Goal: Task Accomplishment & Management: Manage account settings

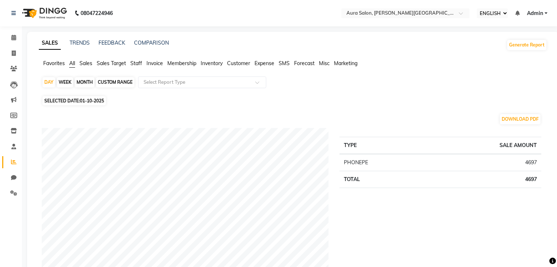
select select "ec"
click at [14, 38] on icon at bounding box center [13, 37] width 5 height 5
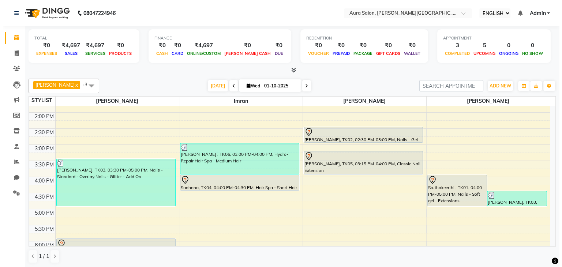
scroll to position [141, 0]
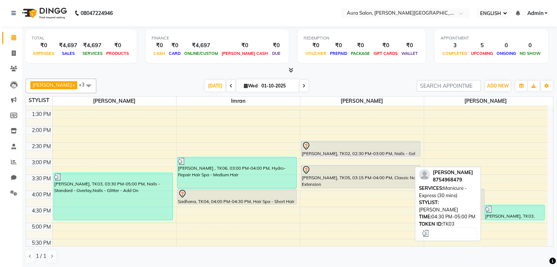
click at [514, 212] on div "[PERSON_NAME], TK03, 04:30 PM-05:00 PM, Manicure - Express (30 mins)" at bounding box center [514, 212] width 59 height 15
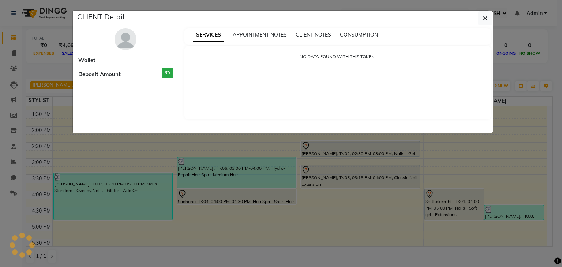
select select "3"
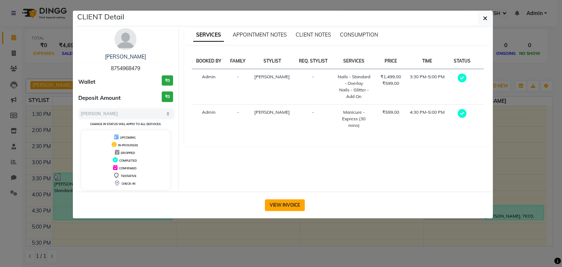
click at [291, 209] on button "VIEW INVOICE" at bounding box center [285, 205] width 40 height 12
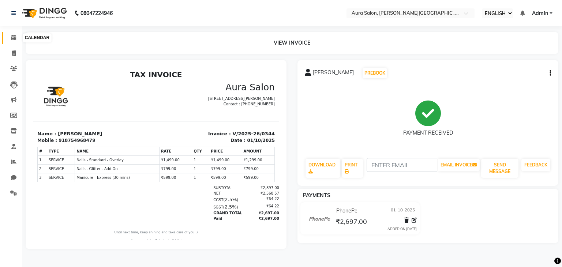
click at [13, 38] on icon at bounding box center [13, 37] width 5 height 5
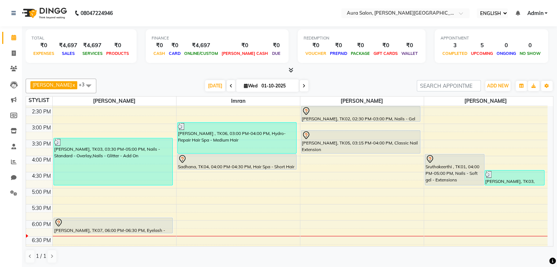
scroll to position [176, 0]
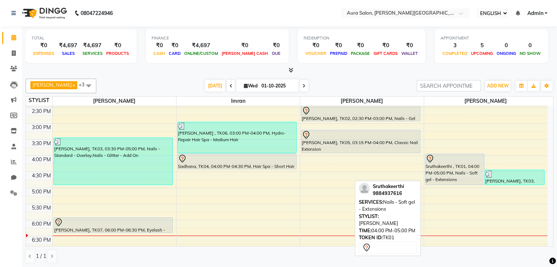
click at [434, 175] on div "Sruthakeerthi , TK01, 04:00 PM-05:00 PM, Nails - Soft gel - Extensions" at bounding box center [454, 169] width 59 height 31
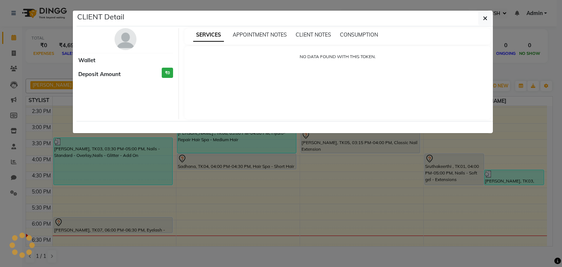
select select "7"
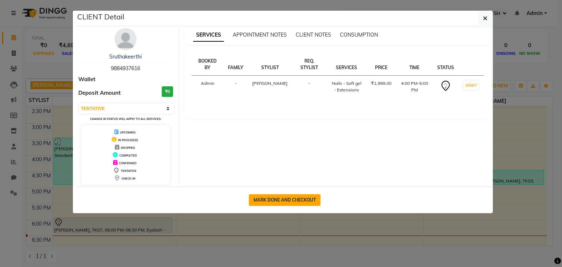
click at [288, 197] on button "MARK DONE AND CHECKOUT" at bounding box center [285, 200] width 72 height 12
select select "service"
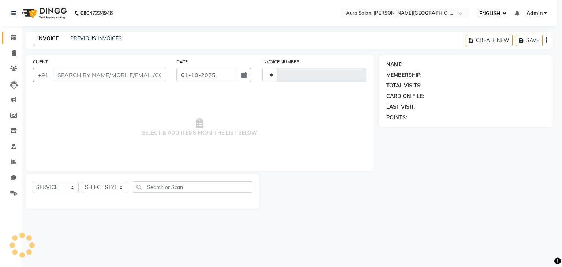
type input "0345"
select select "7430"
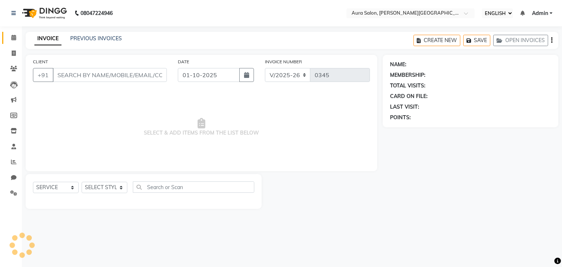
type input "9884937616"
select select "77125"
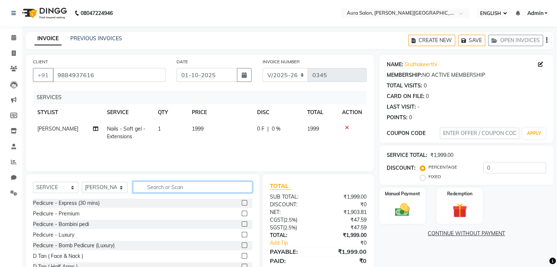
click at [236, 188] on input "text" at bounding box center [192, 187] width 119 height 11
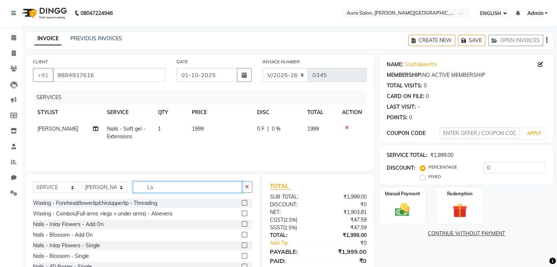
type input "L"
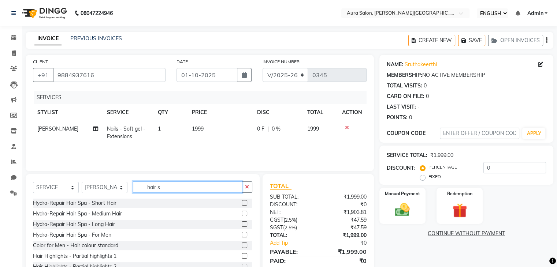
type input "hair s"
click at [242, 233] on label at bounding box center [244, 234] width 5 height 5
click at [242, 233] on input "checkbox" at bounding box center [244, 235] width 5 height 5
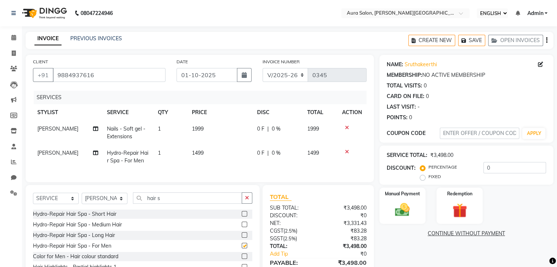
checkbox input "false"
click at [258, 154] on span "0 F" at bounding box center [260, 153] width 7 height 8
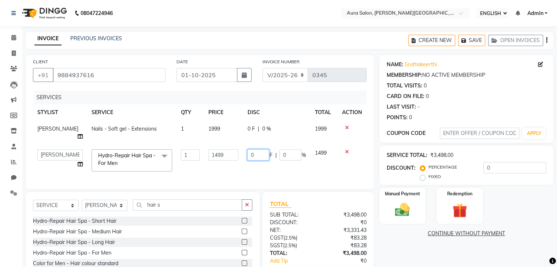
click at [259, 149] on input "0" at bounding box center [258, 154] width 22 height 11
type input "200"
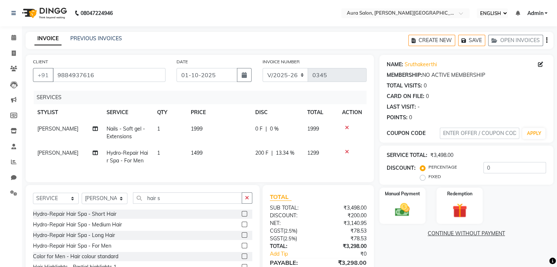
click at [264, 165] on td "200 F | 13.34 %" at bounding box center [277, 157] width 52 height 24
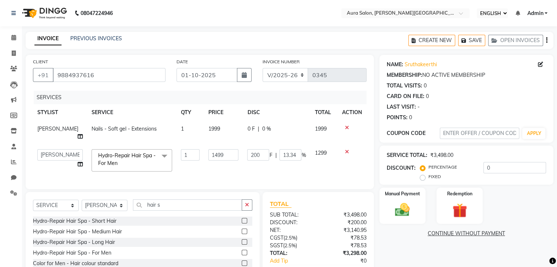
click at [248, 128] on span "0 F" at bounding box center [250, 129] width 7 height 8
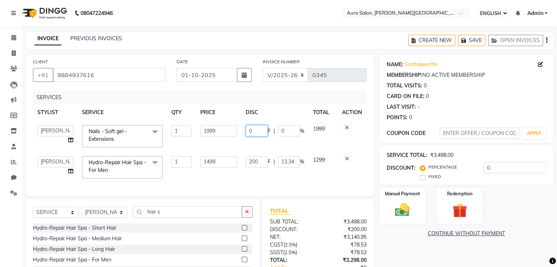
click at [262, 130] on input "0" at bounding box center [257, 130] width 22 height 11
type input "500"
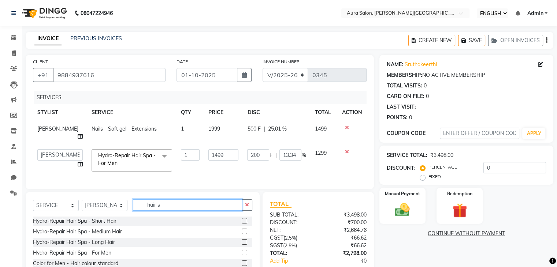
click at [202, 218] on div "SELECT SERVICE PRODUCT MEMBERSHIP PACKAGE VOUCHER PREPAID GIFT CARD SELECT STYL…" at bounding box center [143, 246] width 234 height 108
type input "h"
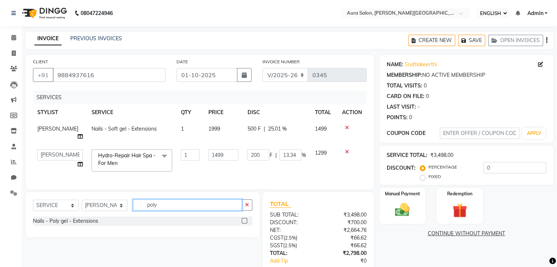
type input "poly"
click at [244, 219] on label at bounding box center [244, 220] width 5 height 5
click at [244, 219] on input "checkbox" at bounding box center [244, 221] width 5 height 5
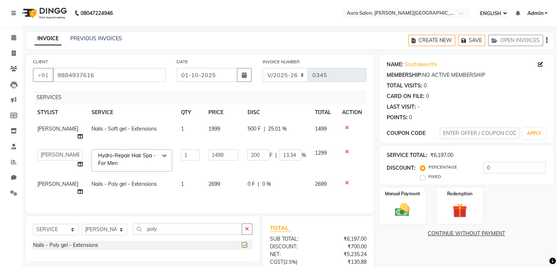
checkbox input "false"
click at [249, 180] on span "0 F" at bounding box center [250, 184] width 7 height 8
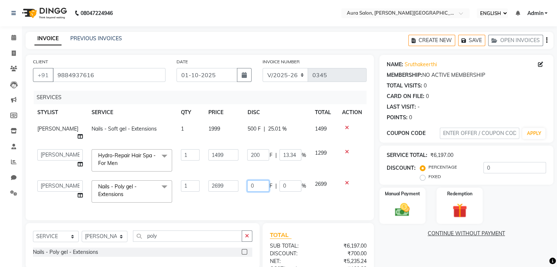
click at [260, 180] on input "0" at bounding box center [258, 185] width 22 height 11
type input "400"
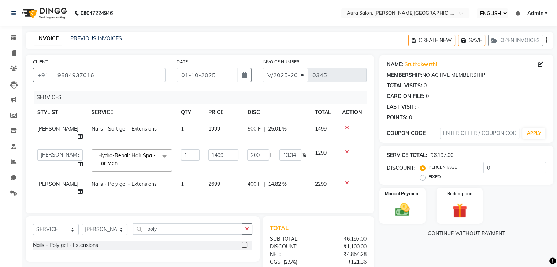
click at [265, 190] on div "SERVICES STYLIST SERVICE QTY PRICE DISC TOTAL ACTION Boi [PERSON_NAME] Nails - …" at bounding box center [199, 148] width 333 height 115
click at [59, 149] on select "Boi [PERSON_NAME] [PERSON_NAME] [PERSON_NAME] [PERSON_NAME]" at bounding box center [59, 154] width 45 height 11
select select "66362"
click at [51, 181] on span "[PERSON_NAME]" at bounding box center [57, 184] width 41 height 7
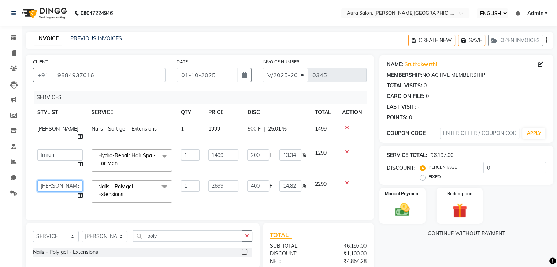
click at [51, 180] on select "Boi [PERSON_NAME] [PERSON_NAME] [PERSON_NAME] [PERSON_NAME]" at bounding box center [59, 185] width 45 height 11
select select "66363"
click at [208, 236] on input "poly" at bounding box center [187, 236] width 109 height 11
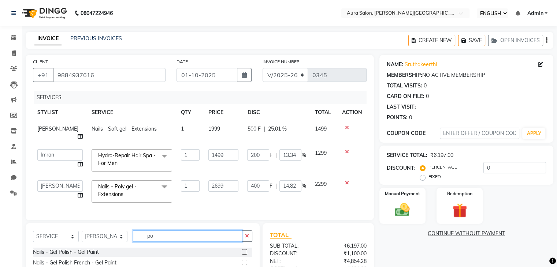
type input "p"
type input "n"
type input "add"
click at [556, 263] on div "NAME: Sruthakeerthi MEMBERSHIP: NO ACTIVE MEMBERSHIP TOTAL VISITS: 0 CARD ON FI…" at bounding box center [468, 193] width 179 height 276
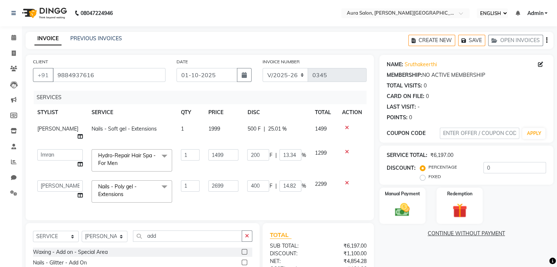
click at [556, 263] on div "NAME: Sruthakeerthi MEMBERSHIP: NO ACTIVE MEMBERSHIP TOTAL VISITS: 0 CARD ON FI…" at bounding box center [468, 193] width 179 height 276
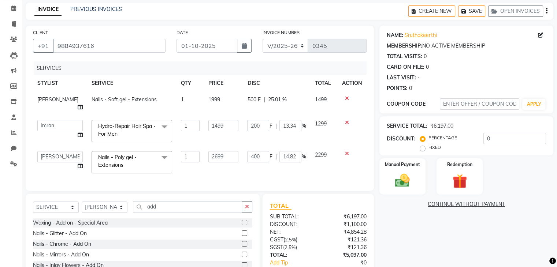
click at [242, 242] on label at bounding box center [244, 243] width 5 height 5
click at [242, 242] on input "checkbox" at bounding box center [244, 244] width 5 height 5
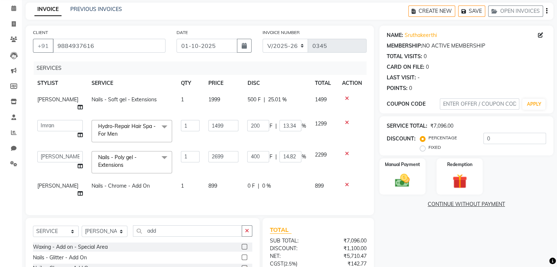
checkbox input "false"
click at [53, 178] on td "[PERSON_NAME]" at bounding box center [60, 190] width 54 height 24
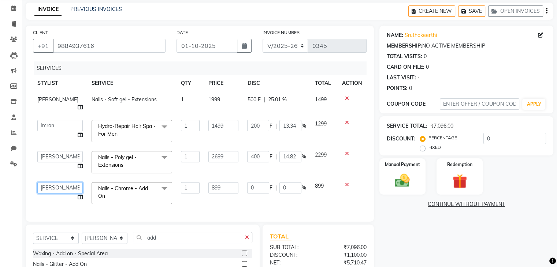
click at [53, 182] on select "Boi [PERSON_NAME] [PERSON_NAME] [PERSON_NAME] [PERSON_NAME]" at bounding box center [59, 187] width 45 height 11
select select "66359"
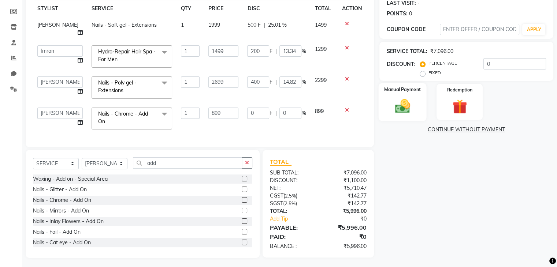
click at [400, 103] on img at bounding box center [402, 106] width 25 height 18
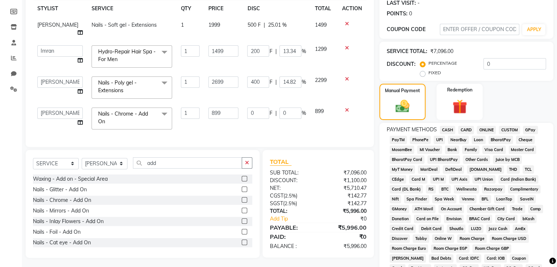
click at [422, 140] on span "PhonePe" at bounding box center [420, 140] width 21 height 8
type input "5"
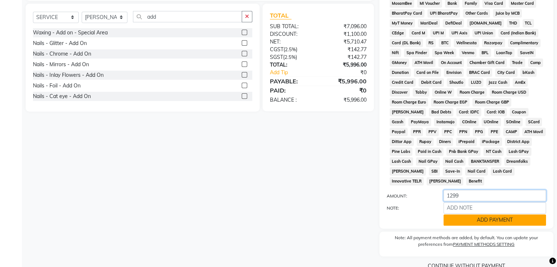
type input "1299"
click at [486, 220] on button "ADD PAYMENT" at bounding box center [494, 219] width 102 height 11
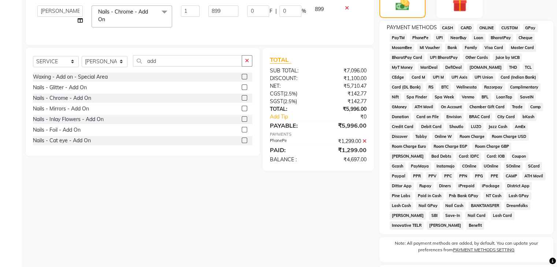
scroll to position [104, 0]
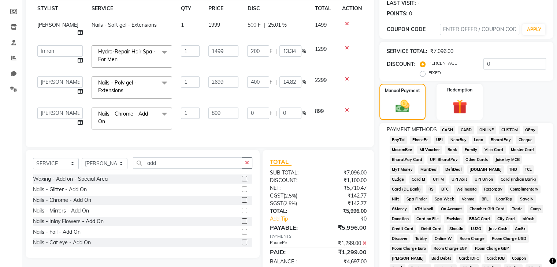
click at [421, 142] on span "PhonePe" at bounding box center [420, 140] width 21 height 8
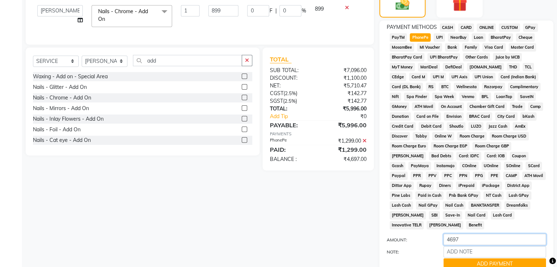
click at [525, 236] on input "4697" at bounding box center [494, 239] width 102 height 11
type input "4"
type input "1197"
click at [508, 260] on button "ADD PAYMENT" at bounding box center [494, 263] width 102 height 11
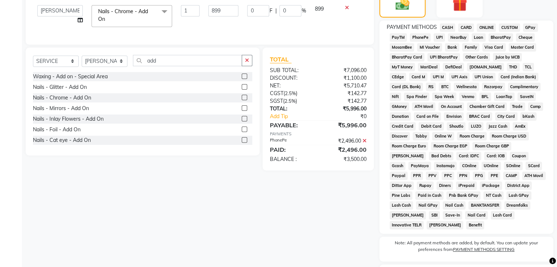
click at [448, 27] on span "CASH" at bounding box center [448, 27] width 16 height 8
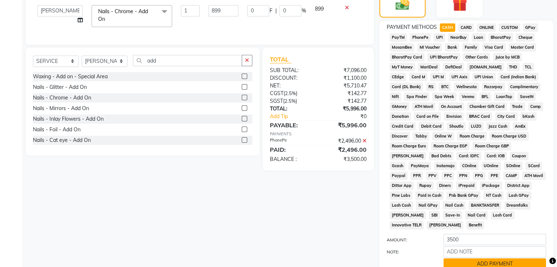
click at [512, 262] on button "ADD PAYMENT" at bounding box center [494, 263] width 102 height 11
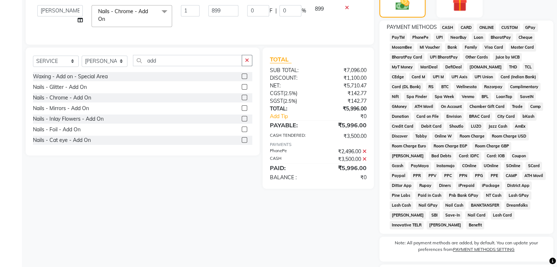
scroll to position [264, 0]
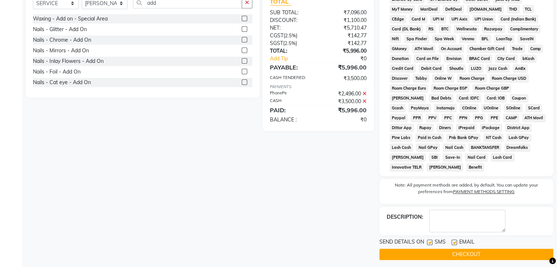
click at [530, 249] on button "CHECKOUT" at bounding box center [466, 254] width 174 height 11
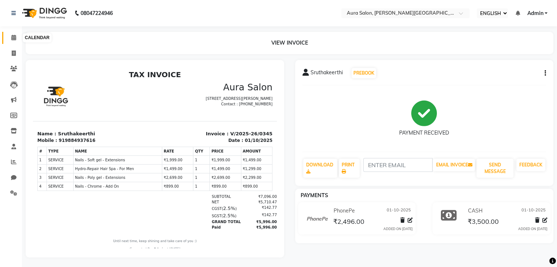
click at [13, 38] on icon at bounding box center [13, 37] width 5 height 5
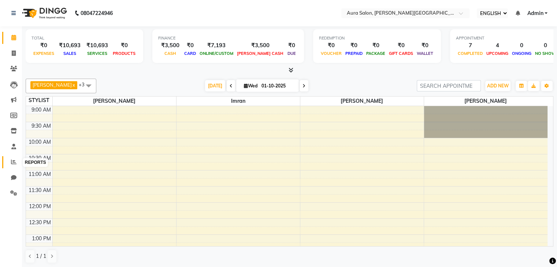
click at [16, 162] on span at bounding box center [13, 162] width 13 height 8
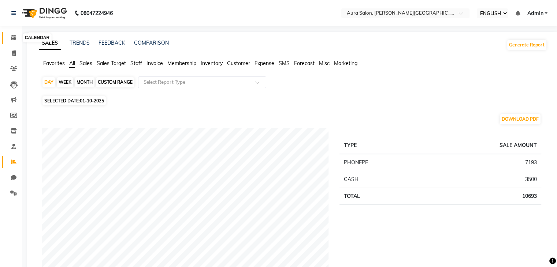
click at [10, 38] on span at bounding box center [13, 38] width 13 height 8
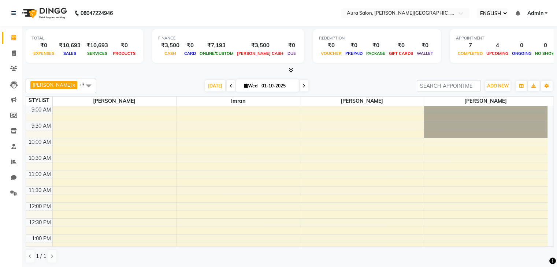
drag, startPoint x: 312, startPoint y: 157, endPoint x: 268, endPoint y: 124, distance: 55.1
click at [206, 85] on span "[DATE]" at bounding box center [215, 85] width 20 height 11
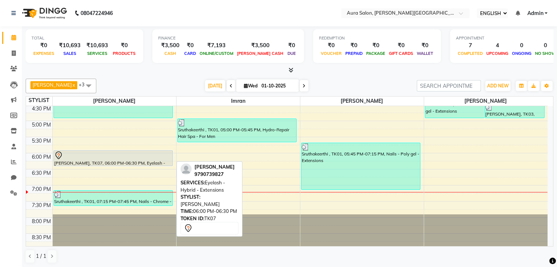
click at [83, 155] on div at bounding box center [113, 155] width 118 height 9
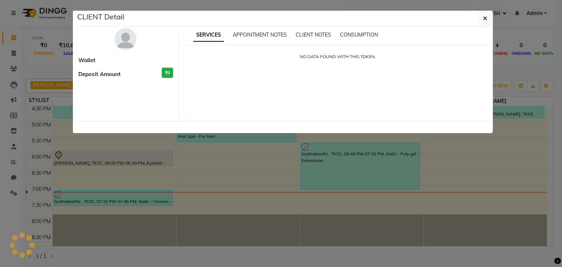
select select "7"
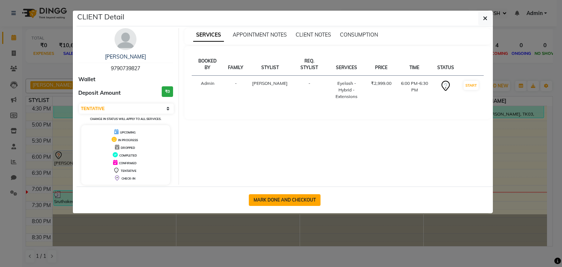
click at [269, 194] on button "MARK DONE AND CHECKOUT" at bounding box center [285, 200] width 72 height 12
select select "service"
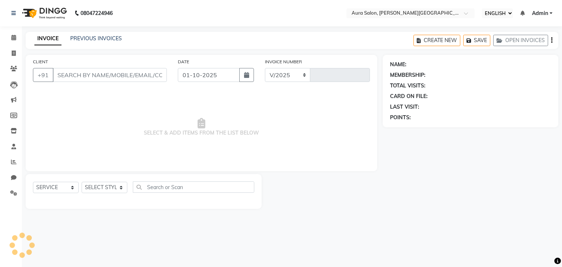
select select "7430"
type input "0346"
type input "9790739827"
select select "66359"
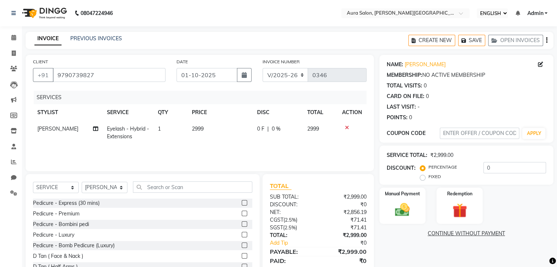
click at [261, 130] on span "0 F" at bounding box center [260, 129] width 7 height 8
select select "66359"
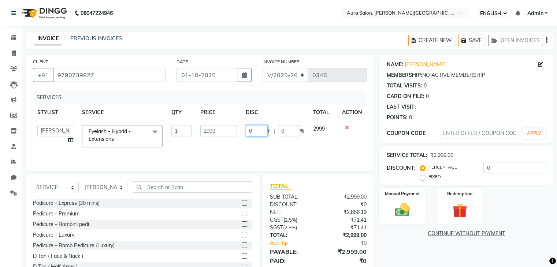
click at [260, 133] on input "0" at bounding box center [257, 130] width 22 height 11
type input "0"
type input "400"
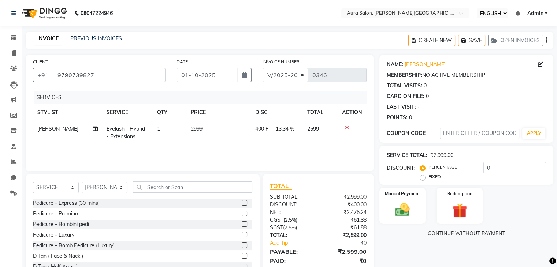
click at [264, 151] on div "SERVICES STYLIST SERVICE QTY PRICE DISC TOTAL ACTION [PERSON_NAME] Eyelash - Hy…" at bounding box center [199, 127] width 333 height 73
click at [264, 131] on span "400 F" at bounding box center [261, 129] width 13 height 8
select select "66359"
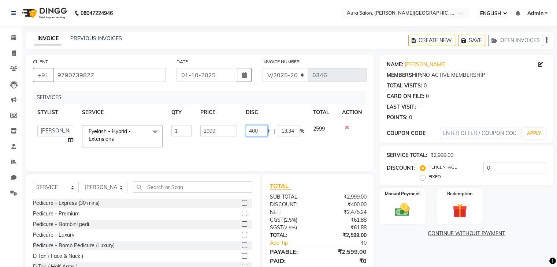
click at [259, 128] on input "400" at bounding box center [257, 130] width 22 height 11
type input "4"
type input "500"
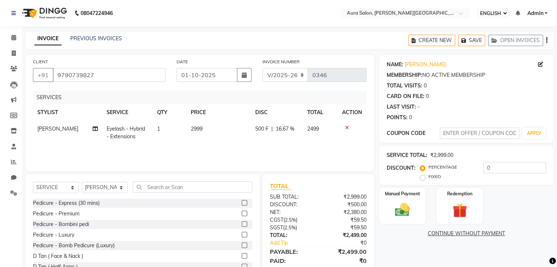
click at [263, 151] on div "SERVICES STYLIST SERVICE QTY PRICE DISC TOTAL ACTION [PERSON_NAME] Eyelash - Hy…" at bounding box center [199, 127] width 333 height 73
click at [312, 129] on span "2499" at bounding box center [313, 129] width 12 height 7
select select "66359"
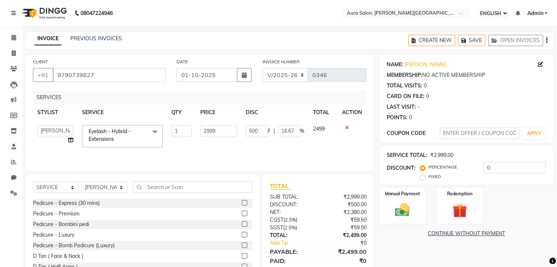
click at [322, 130] on span "2499" at bounding box center [319, 129] width 12 height 7
click at [215, 128] on input "2999" at bounding box center [218, 130] width 37 height 11
type input "2"
type input "2249"
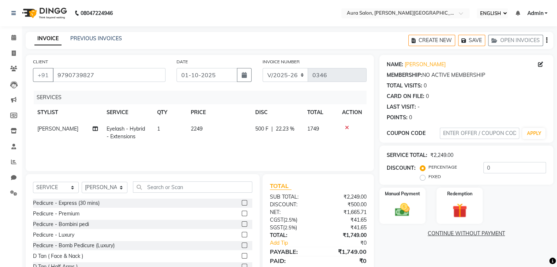
click at [265, 146] on div "SERVICES STYLIST SERVICE QTY PRICE DISC TOTAL ACTION [PERSON_NAME] Eyelash - Hy…" at bounding box center [199, 127] width 333 height 73
click at [265, 129] on span "500 F" at bounding box center [261, 129] width 13 height 8
select select "66359"
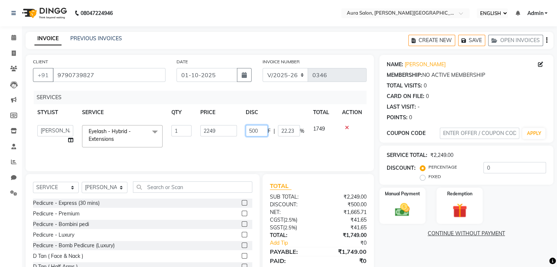
click at [265, 129] on input "500" at bounding box center [257, 130] width 22 height 11
type input "5"
type input "0"
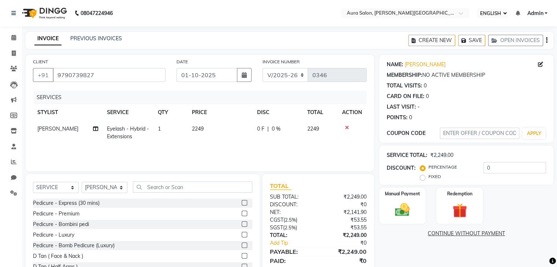
click at [291, 151] on div "SERVICES STYLIST SERVICE QTY PRICE DISC TOTAL ACTION [PERSON_NAME] Eyelash - Hy…" at bounding box center [199, 127] width 333 height 73
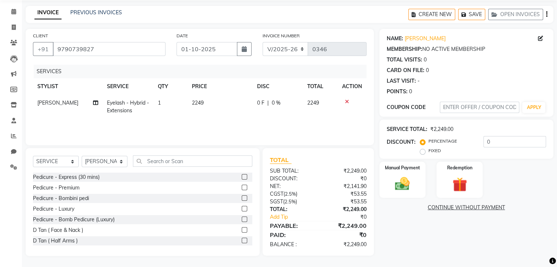
scroll to position [26, 0]
click at [399, 188] on img at bounding box center [402, 184] width 25 height 18
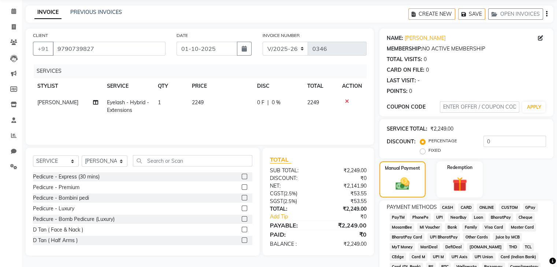
click at [416, 217] on span "PhonePe" at bounding box center [420, 217] width 21 height 8
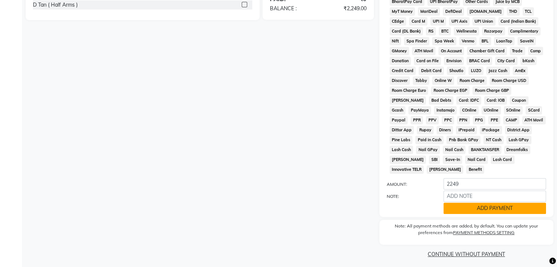
click at [486, 208] on button "ADD PAYMENT" at bounding box center [494, 208] width 102 height 11
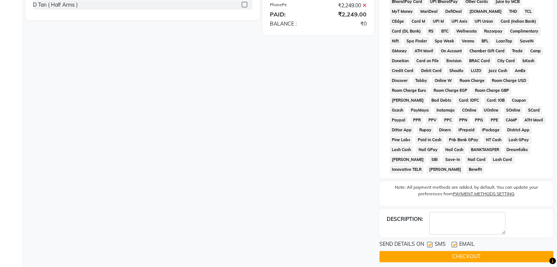
click at [476, 255] on button "CHECKOUT" at bounding box center [466, 256] width 174 height 11
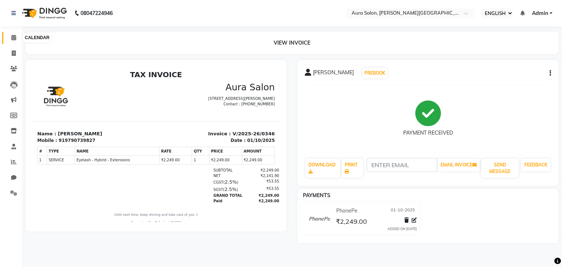
click at [10, 40] on span at bounding box center [13, 38] width 13 height 8
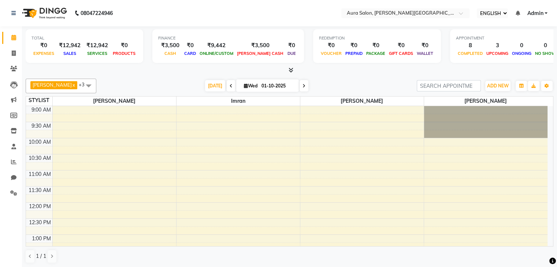
click at [240, 82] on span "[DATE]" at bounding box center [267, 85] width 63 height 12
click at [299, 85] on span at bounding box center [303, 85] width 9 height 11
type input "02-10-2025"
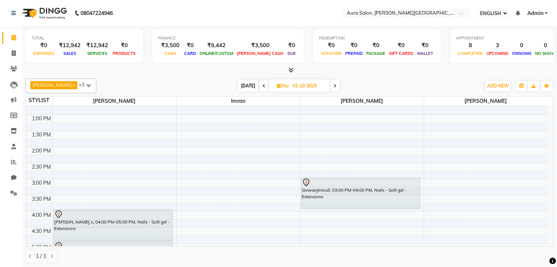
scroll to position [119, 0]
click at [429, 179] on div "9:00 AM 9:30 AM 10:00 AM 10:30 AM 11:00 AM 11:30 AM 12:00 PM 12:30 PM 1:00 PM 1…" at bounding box center [286, 180] width 521 height 386
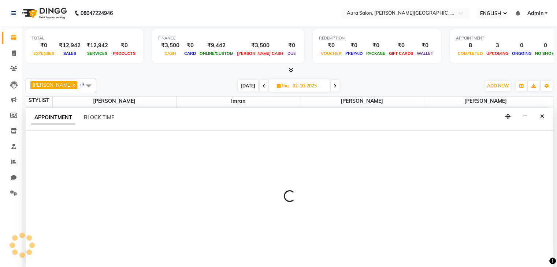
scroll to position [0, 0]
select select "77125"
select select "900"
select select "tentative"
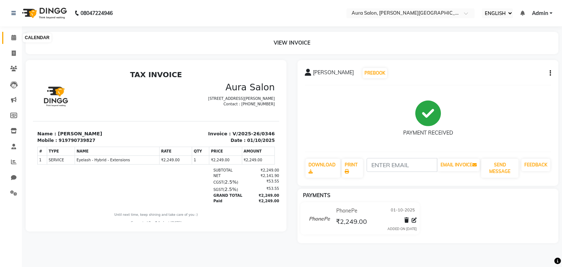
click at [8, 41] on span at bounding box center [13, 38] width 13 height 8
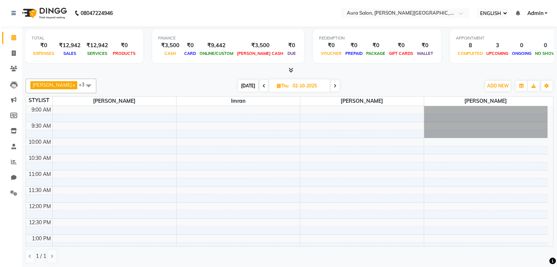
scroll to position [39, 0]
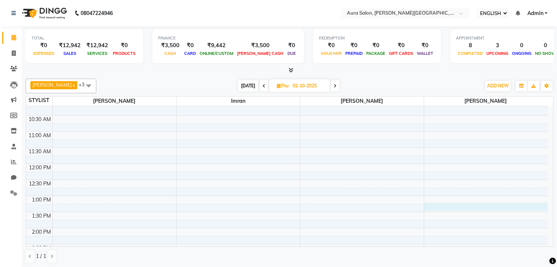
click at [446, 205] on div "9:00 AM 9:30 AM 10:00 AM 10:30 AM 11:00 AM 11:30 AM 12:00 PM 12:30 PM 1:00 PM 1…" at bounding box center [286, 260] width 521 height 386
select select "77125"
select select "tentative"
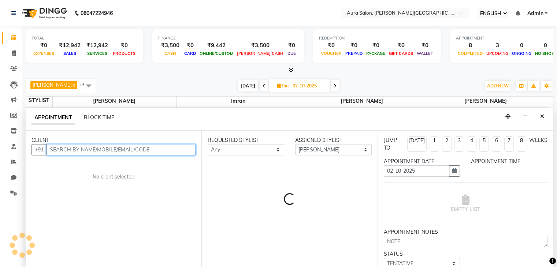
select select "795"
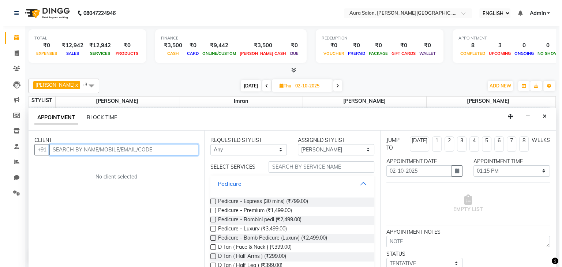
scroll to position [0, 0]
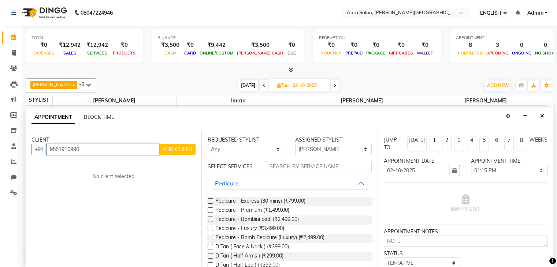
type input "9551910990"
click at [170, 146] on span "ADD CLIENT" at bounding box center [178, 149] width 30 height 7
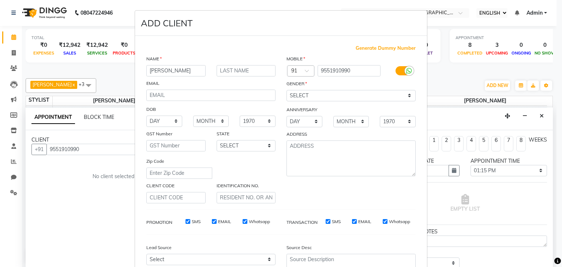
type input "[PERSON_NAME]"
click at [299, 98] on select "SELECT [DEMOGRAPHIC_DATA] [DEMOGRAPHIC_DATA] OTHER PREFER NOT TO SAY" at bounding box center [351, 95] width 129 height 11
select select "[DEMOGRAPHIC_DATA]"
click at [287, 90] on select "SELECT [DEMOGRAPHIC_DATA] [DEMOGRAPHIC_DATA] OTHER PREFER NOT TO SAY" at bounding box center [351, 95] width 129 height 11
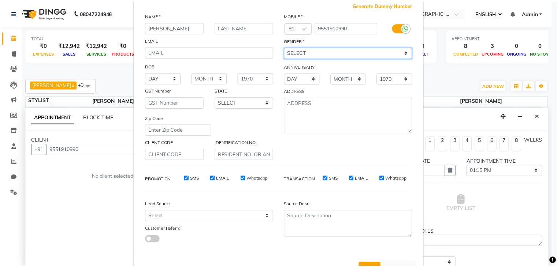
scroll to position [74, 0]
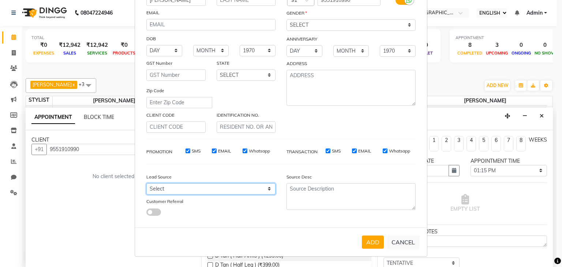
click at [228, 186] on select "Select Walk-in Referral Internet Friend Word of Mouth Advertisement Facebook Ju…" at bounding box center [210, 188] width 129 height 11
select select "50671"
click at [146, 183] on select "Select Walk-in Referral Internet Friend Word of Mouth Advertisement Facebook Ju…" at bounding box center [210, 188] width 129 height 11
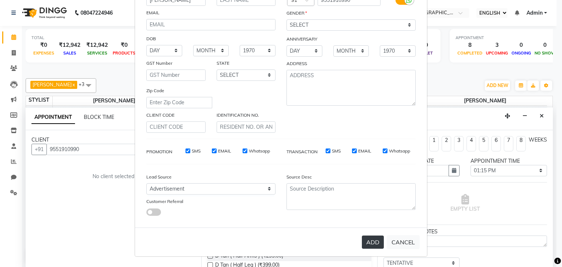
click at [370, 238] on button "ADD" at bounding box center [373, 242] width 22 height 13
select select
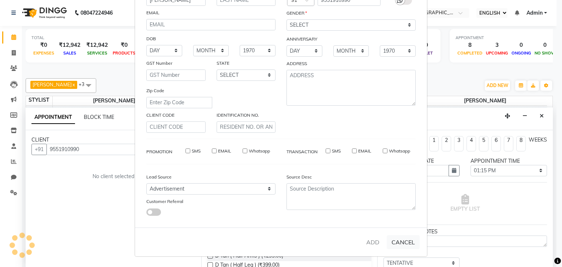
select select
checkbox input "false"
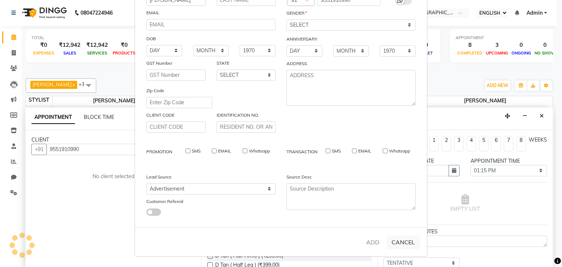
checkbox input "false"
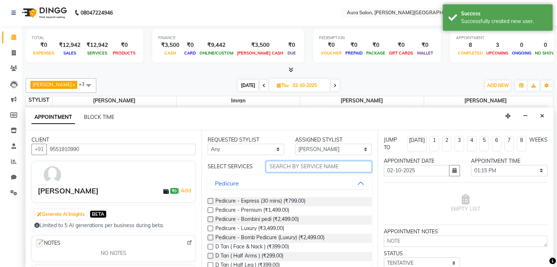
click at [296, 167] on input "text" at bounding box center [318, 166] width 105 height 11
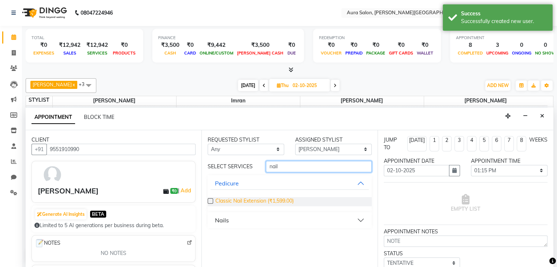
type input "nail"
click at [243, 198] on span "Classic Nail Extension (₹1,599.00)" at bounding box center [254, 201] width 78 height 9
checkbox input "false"
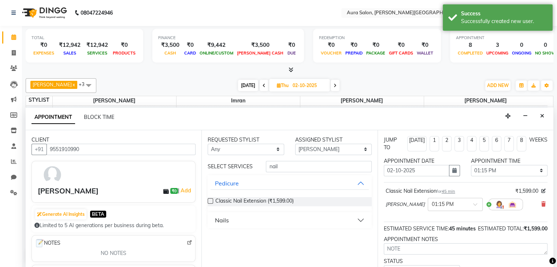
scroll to position [62, 0]
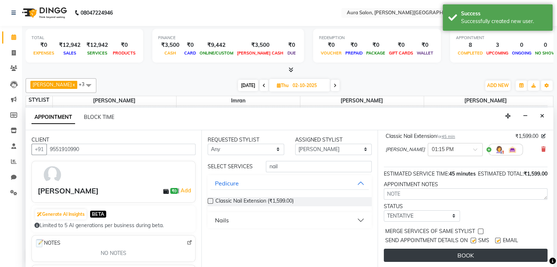
click at [444, 254] on button "BOOK" at bounding box center [466, 255] width 164 height 13
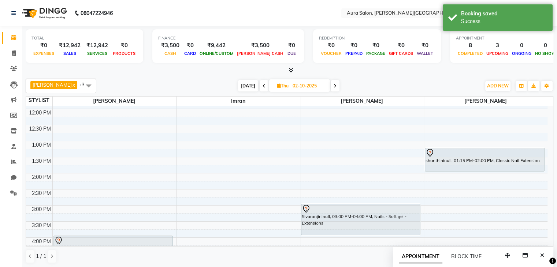
scroll to position [242, 0]
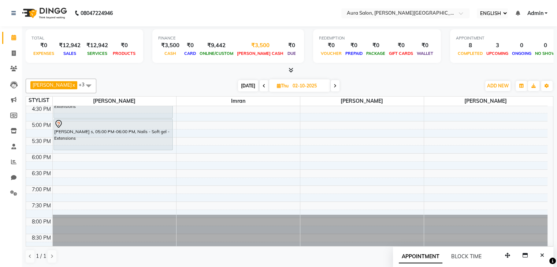
click at [254, 55] on span "[PERSON_NAME] CASH" at bounding box center [260, 53] width 50 height 5
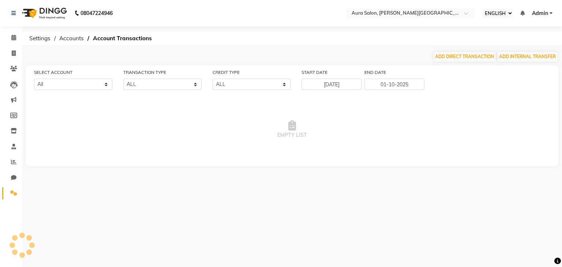
select select "6534"
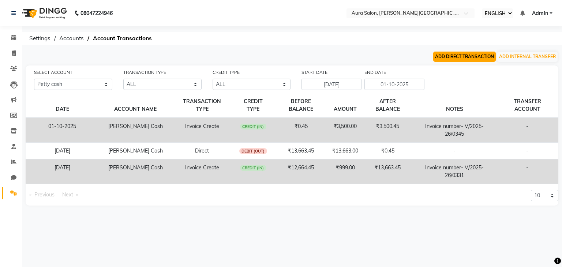
click at [457, 57] on button "ADD DIRECT TRANSACTION" at bounding box center [464, 57] width 63 height 10
select select "direct"
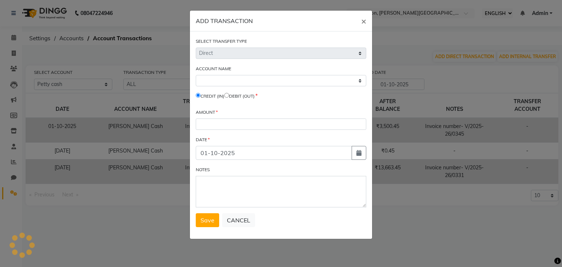
select select "6534"
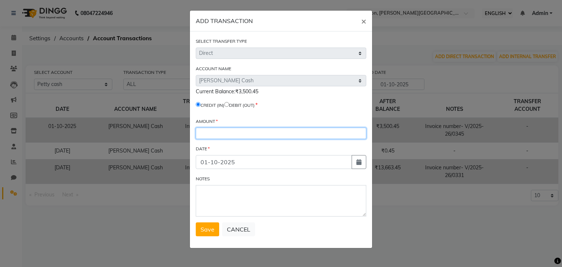
click at [239, 137] on input "number" at bounding box center [281, 133] width 171 height 11
type input "3500"
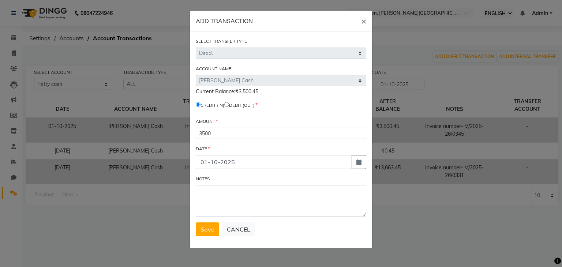
click at [229, 107] on input "radio" at bounding box center [226, 104] width 5 height 5
radio input "true"
click at [206, 236] on button "Save" at bounding box center [207, 230] width 23 height 14
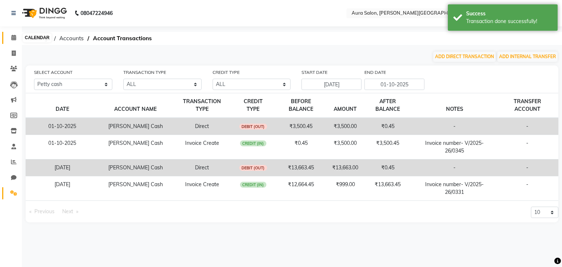
click at [11, 40] on icon at bounding box center [13, 37] width 5 height 5
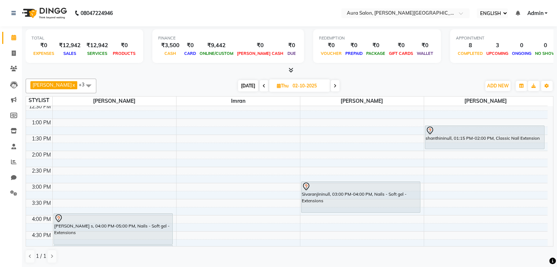
scroll to position [116, 0]
click at [54, 181] on div "9:00 AM 9:30 AM 10:00 AM 10:30 AM 11:00 AM 11:30 AM 12:00 PM 12:30 PM 1:00 PM 1…" at bounding box center [286, 183] width 521 height 386
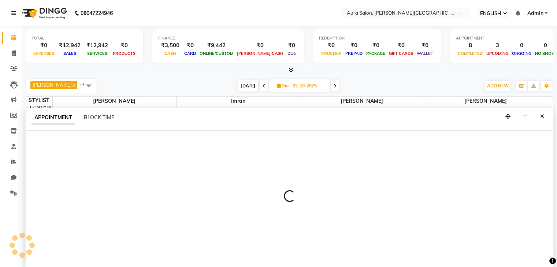
scroll to position [0, 0]
select select "66359"
select select "900"
select select "tentative"
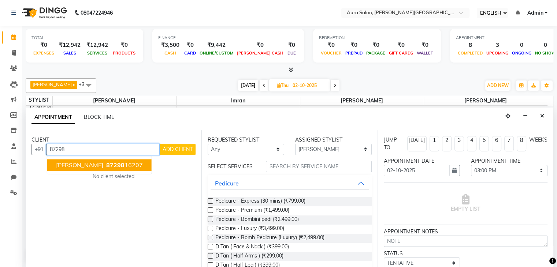
click at [106, 163] on span "87298" at bounding box center [115, 164] width 18 height 7
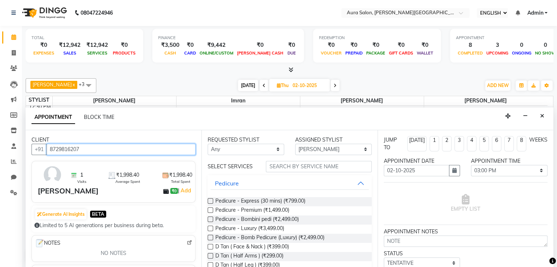
click at [81, 149] on input "8729816207" at bounding box center [120, 149] width 149 height 11
type input "8729816207"
click at [553, 238] on div "TOTAL ₹0 EXPENSES ₹12,942 SALES ₹12,942 SERVICES ₹0 PRODUCTS FINANCE ₹3,500 CAS…" at bounding box center [289, 147] width 535 height 242
drag, startPoint x: 553, startPoint y: 238, endPoint x: 381, endPoint y: 85, distance: 231.0
click at [381, 85] on div "TOTAL ₹0 EXPENSES ₹12,942 SALES ₹12,942 SERVICES ₹0 PRODUCTS FINANCE ₹3,500 CAS…" at bounding box center [289, 147] width 535 height 242
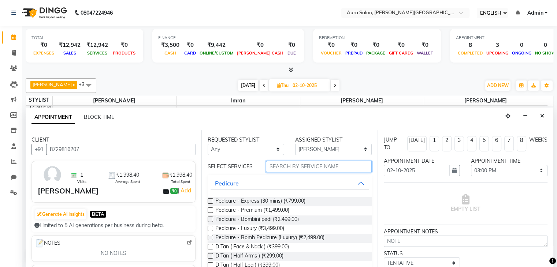
click at [340, 169] on input "text" at bounding box center [318, 166] width 105 height 11
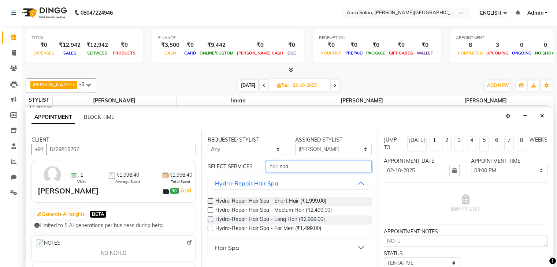
type input "hair spa"
click at [212, 201] on label at bounding box center [210, 200] width 5 height 5
click at [212, 201] on input "checkbox" at bounding box center [210, 201] width 5 height 5
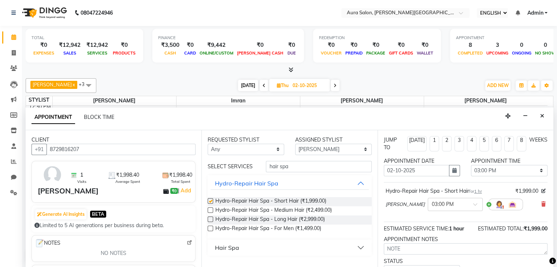
checkbox input "false"
click at [366, 148] on select "SELECT Boi [PERSON_NAME] [PERSON_NAME] [PERSON_NAME] [PERSON_NAME]" at bounding box center [333, 149] width 76 height 11
click at [295, 144] on select "SELECT Boi [PERSON_NAME] [PERSON_NAME] [PERSON_NAME] [PERSON_NAME]" at bounding box center [333, 149] width 76 height 11
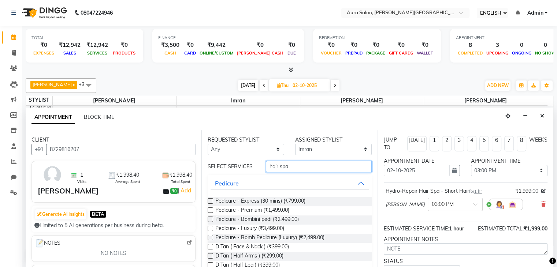
click at [340, 166] on input "hair spa" at bounding box center [318, 166] width 105 height 11
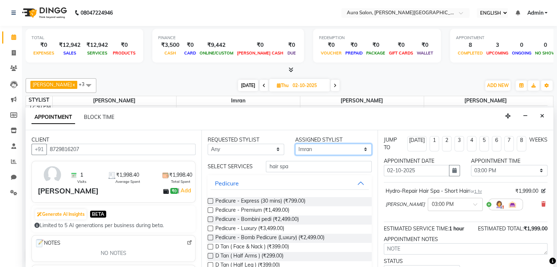
click at [361, 148] on select "SELECT Boi [PERSON_NAME] [PERSON_NAME] [PERSON_NAME] [PERSON_NAME]" at bounding box center [333, 149] width 76 height 11
select select "66363"
click at [295, 144] on select "SELECT Boi [PERSON_NAME] [PERSON_NAME] [PERSON_NAME] [PERSON_NAME]" at bounding box center [333, 149] width 76 height 11
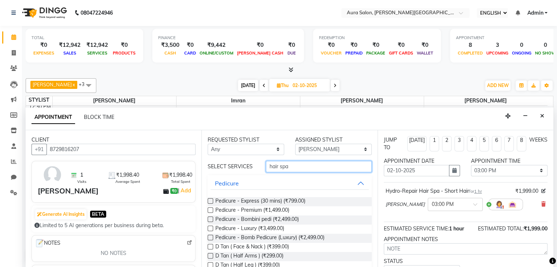
click at [338, 168] on input "hair spa" at bounding box center [318, 166] width 105 height 11
type input "h"
type input "waxi"
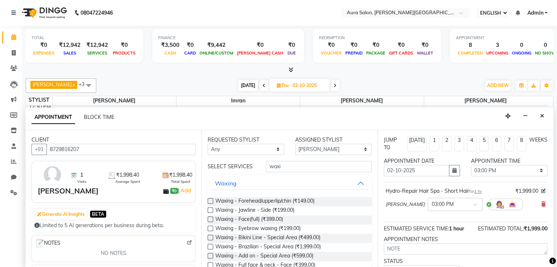
click at [211, 246] on label at bounding box center [210, 246] width 5 height 5
click at [211, 246] on input "checkbox" at bounding box center [210, 247] width 5 height 5
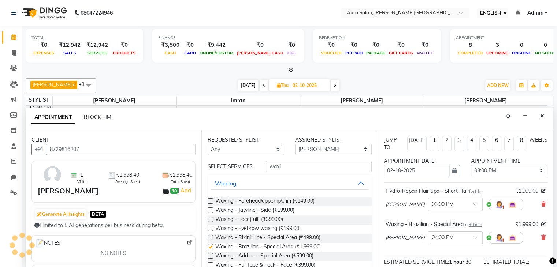
checkbox input "false"
click at [554, 244] on div "TOTAL ₹0 EXPENSES ₹12,942 SALES ₹12,942 SERVICES ₹0 PRODUCTS FINANCE ₹3,500 CAS…" at bounding box center [289, 147] width 535 height 242
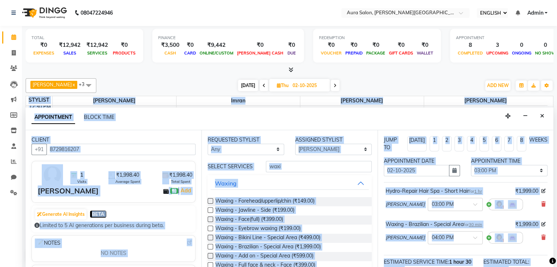
drag, startPoint x: 554, startPoint y: 244, endPoint x: 552, endPoint y: 265, distance: 21.3
click at [552, 265] on body "08047224946 Select Location × Aura Salon, [PERSON_NAME] Nagar English ENGLISH E…" at bounding box center [278, 133] width 557 height 267
click at [552, 265] on div at bounding box center [552, 261] width 7 height 10
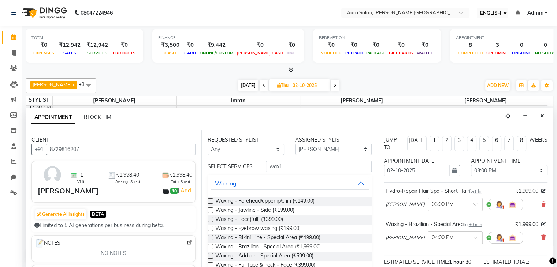
click at [552, 265] on div at bounding box center [552, 261] width 7 height 10
click at [549, 264] on icon at bounding box center [552, 261] width 7 height 7
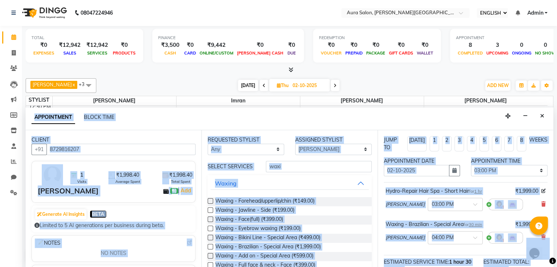
drag, startPoint x: 549, startPoint y: 264, endPoint x: 557, endPoint y: 265, distance: 8.1
click at [556, 265] on html "08047224946 Select Location × Aura Salon, [PERSON_NAME] Nagar English ENGLISH E…" at bounding box center [278, 133] width 557 height 267
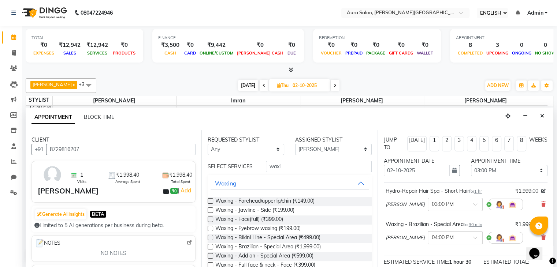
click at [438, 71] on div at bounding box center [289, 70] width 527 height 8
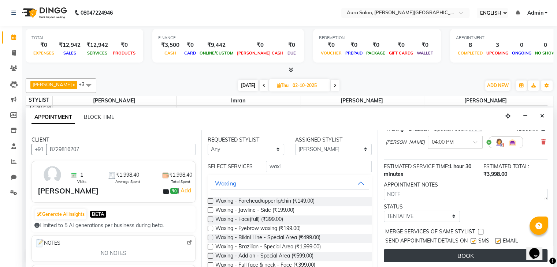
click at [486, 254] on button "BOOK" at bounding box center [466, 255] width 164 height 13
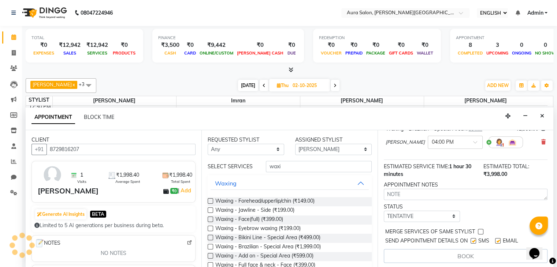
scroll to position [0, 0]
